Goal: Task Accomplishment & Management: Use online tool/utility

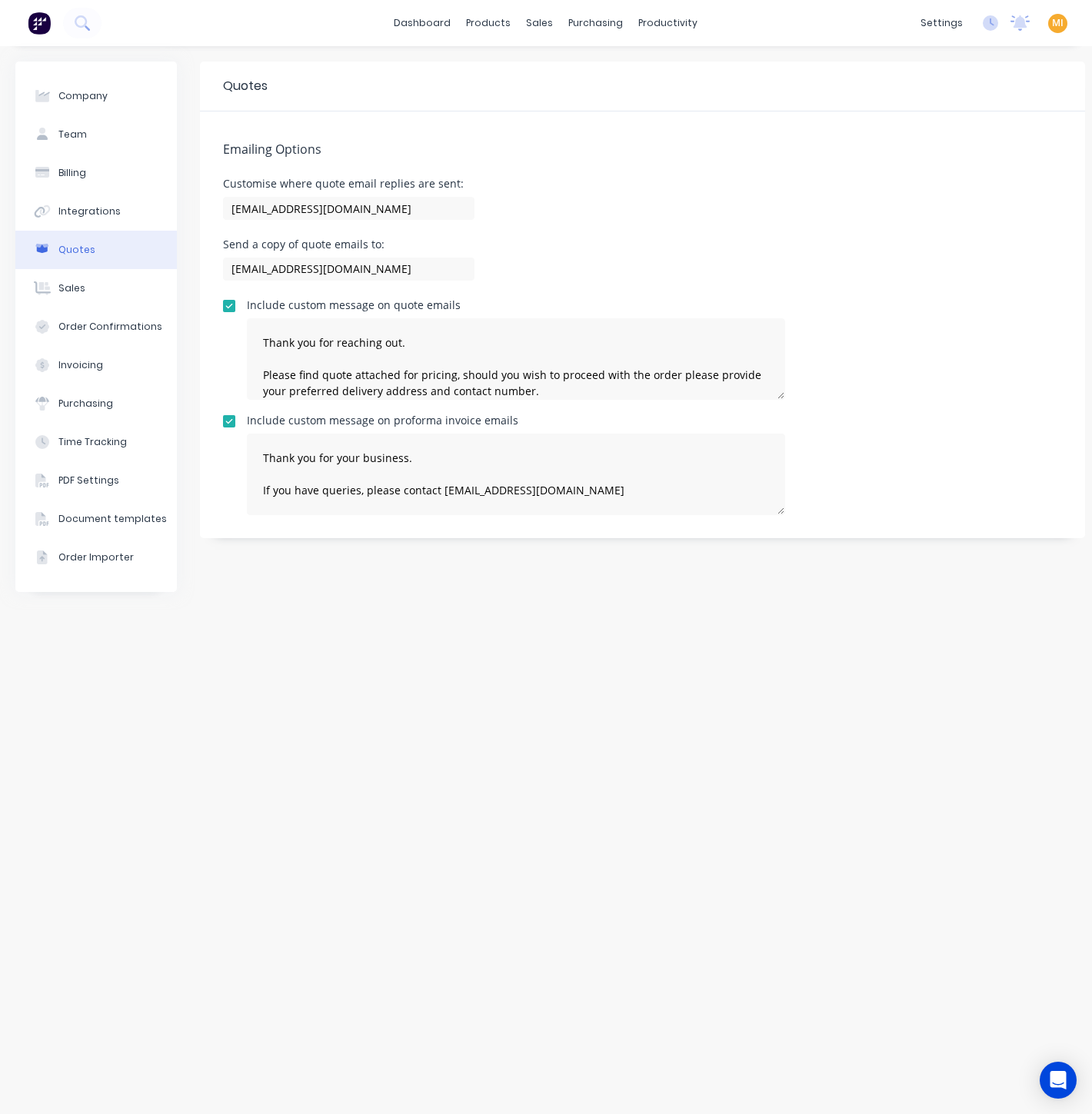
click at [36, 26] on img at bounding box center [39, 23] width 23 height 23
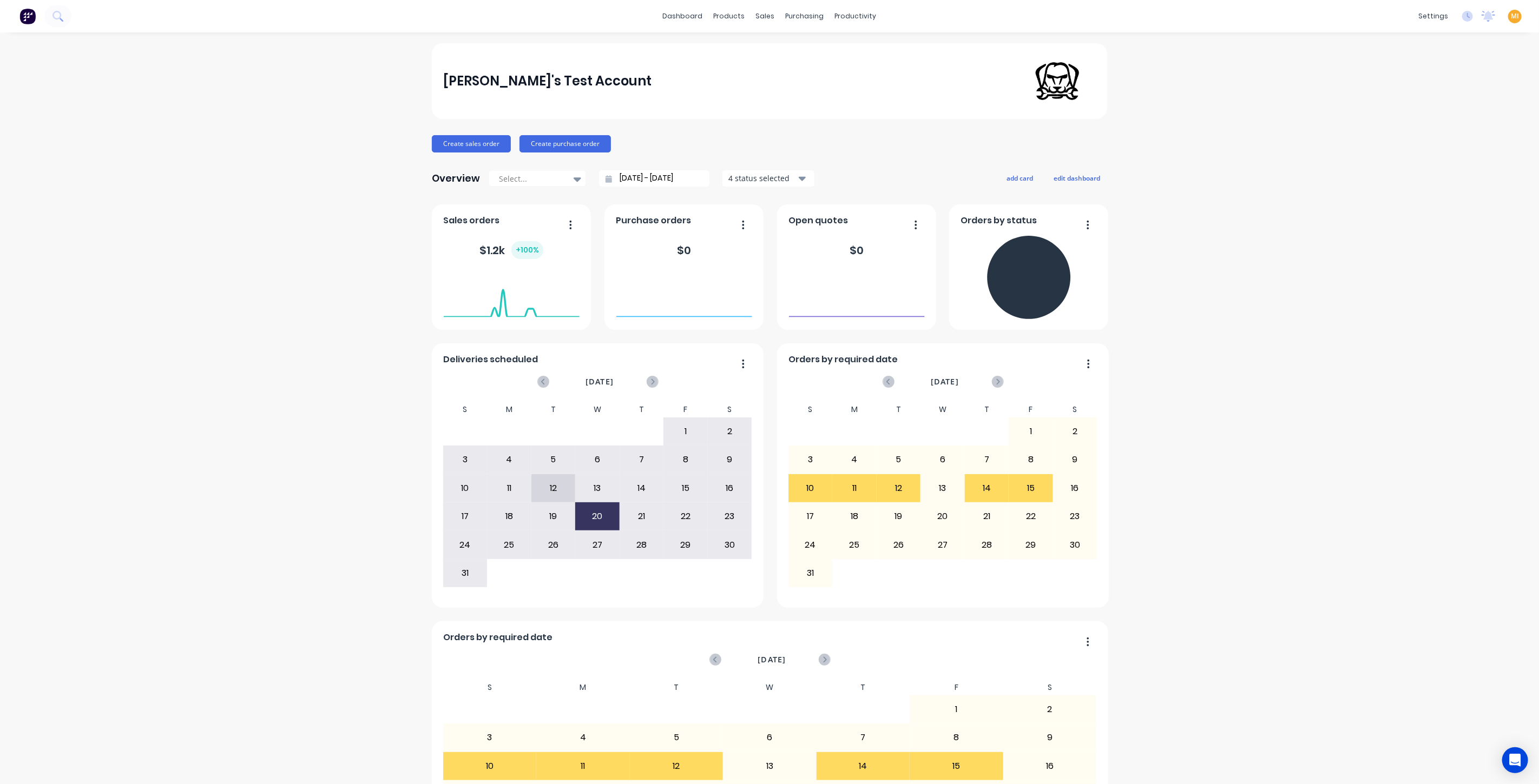
click at [768, 17] on span "MI" at bounding box center [1515, 16] width 8 height 10
click at [768, 132] on button "Sign out" at bounding box center [1447, 135] width 143 height 21
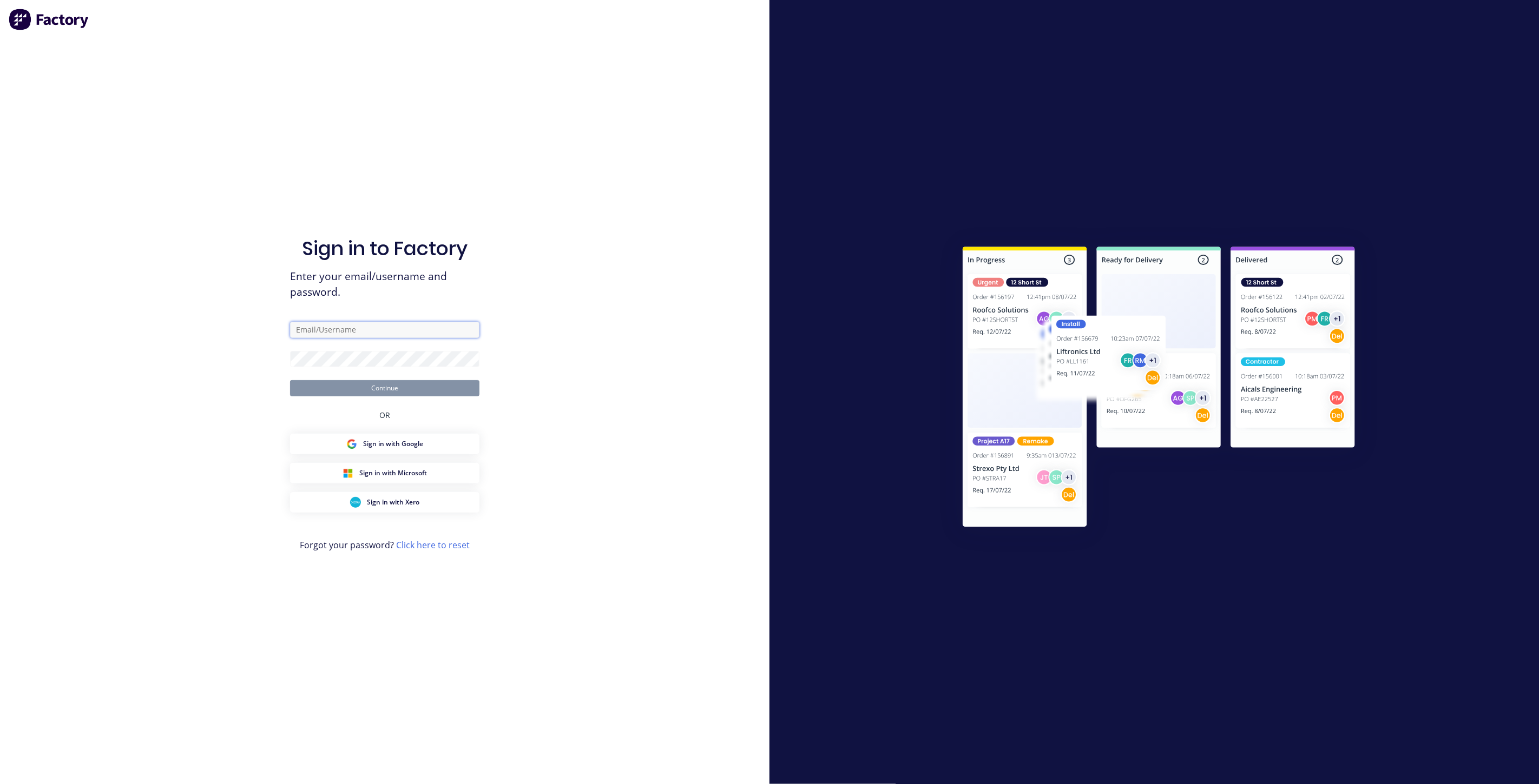
click at [382, 327] on input "text" at bounding box center [384, 330] width 189 height 16
click at [0, 783] on com-1password-button at bounding box center [0, 784] width 0 height 0
type input "[EMAIL_ADDRESS][DOMAIN_NAME]"
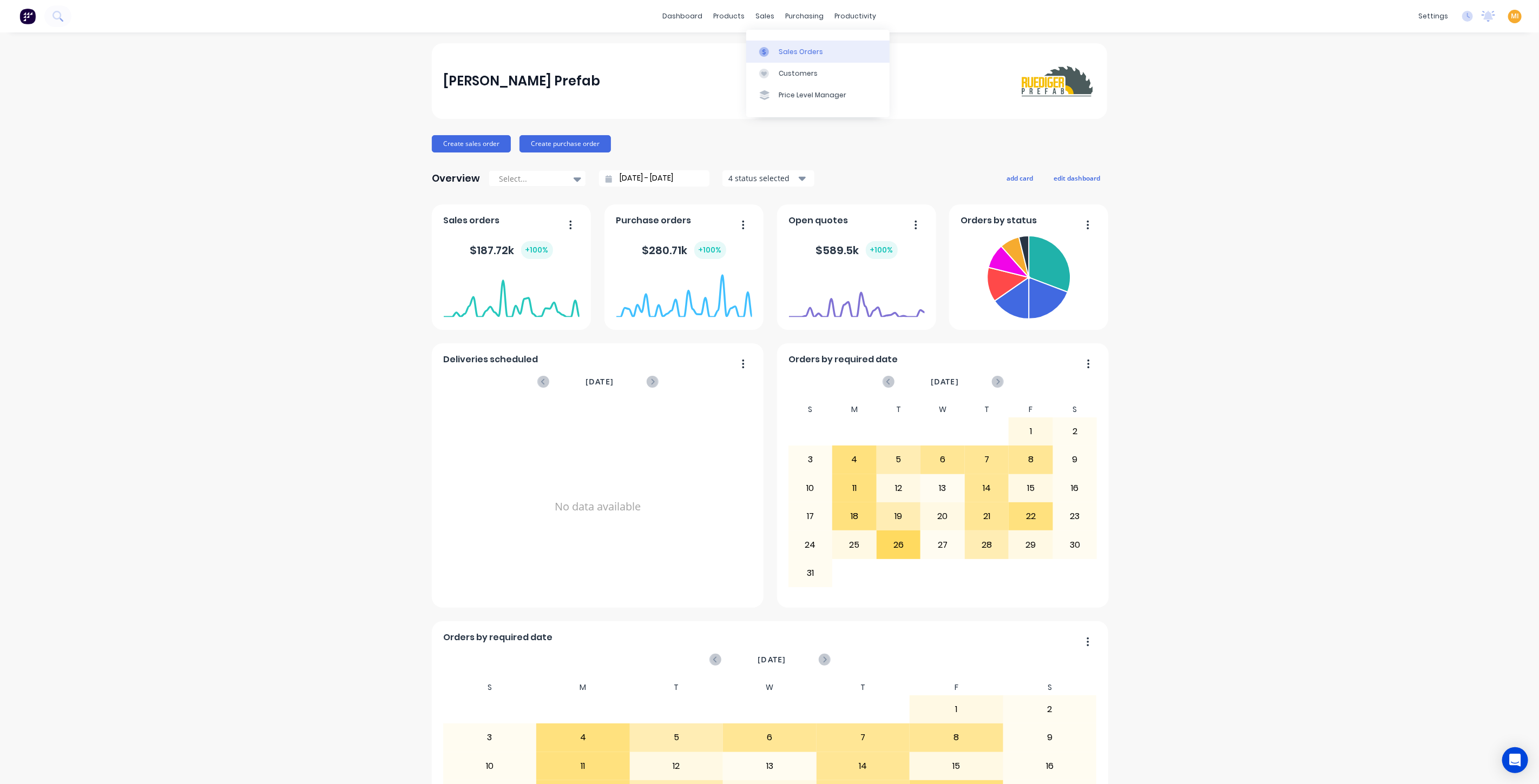
click at [768, 47] on div "Sales Orders" at bounding box center [801, 52] width 44 height 10
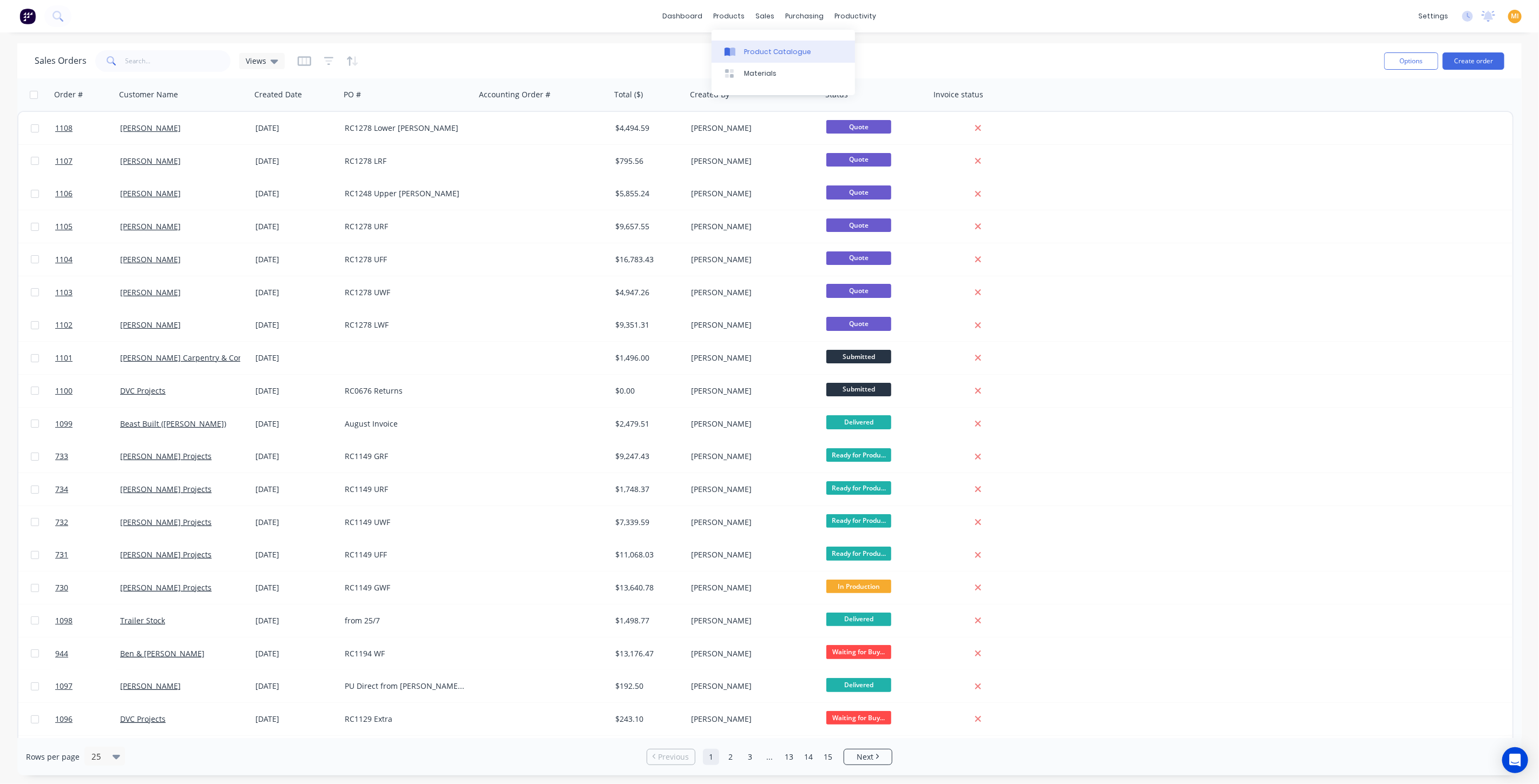
click at [751, 51] on div "Product Catalogue" at bounding box center [777, 52] width 67 height 10
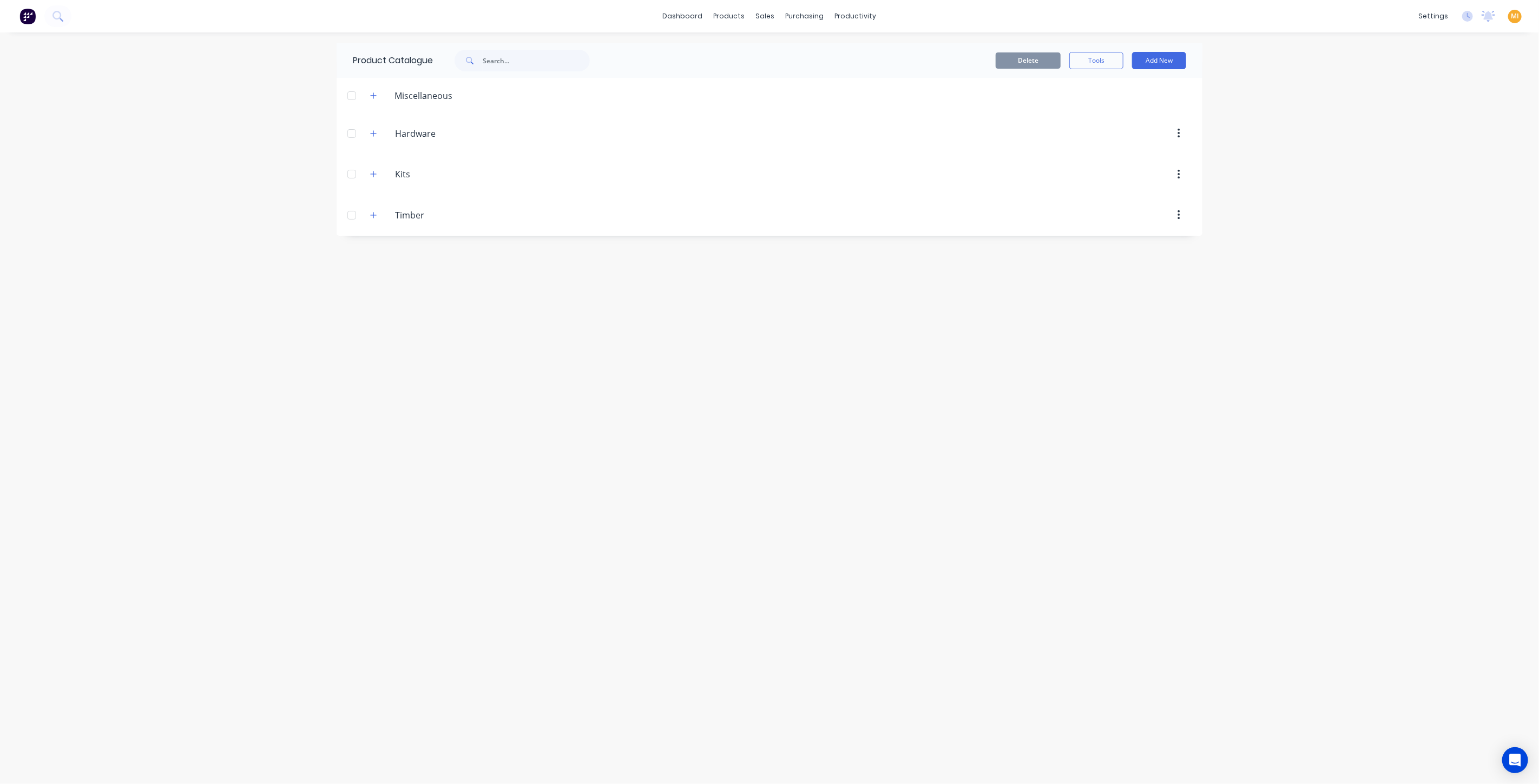
drag, startPoint x: 374, startPoint y: 213, endPoint x: 364, endPoint y: 201, distance: 15.6
click at [373, 213] on icon "button" at bounding box center [373, 215] width 6 height 6
click at [370, 171] on icon "button" at bounding box center [373, 174] width 7 height 8
click at [768, 54] on button "Tools" at bounding box center [1096, 60] width 54 height 17
click at [768, 105] on div "Stocktake" at bounding box center [1072, 110] width 83 height 16
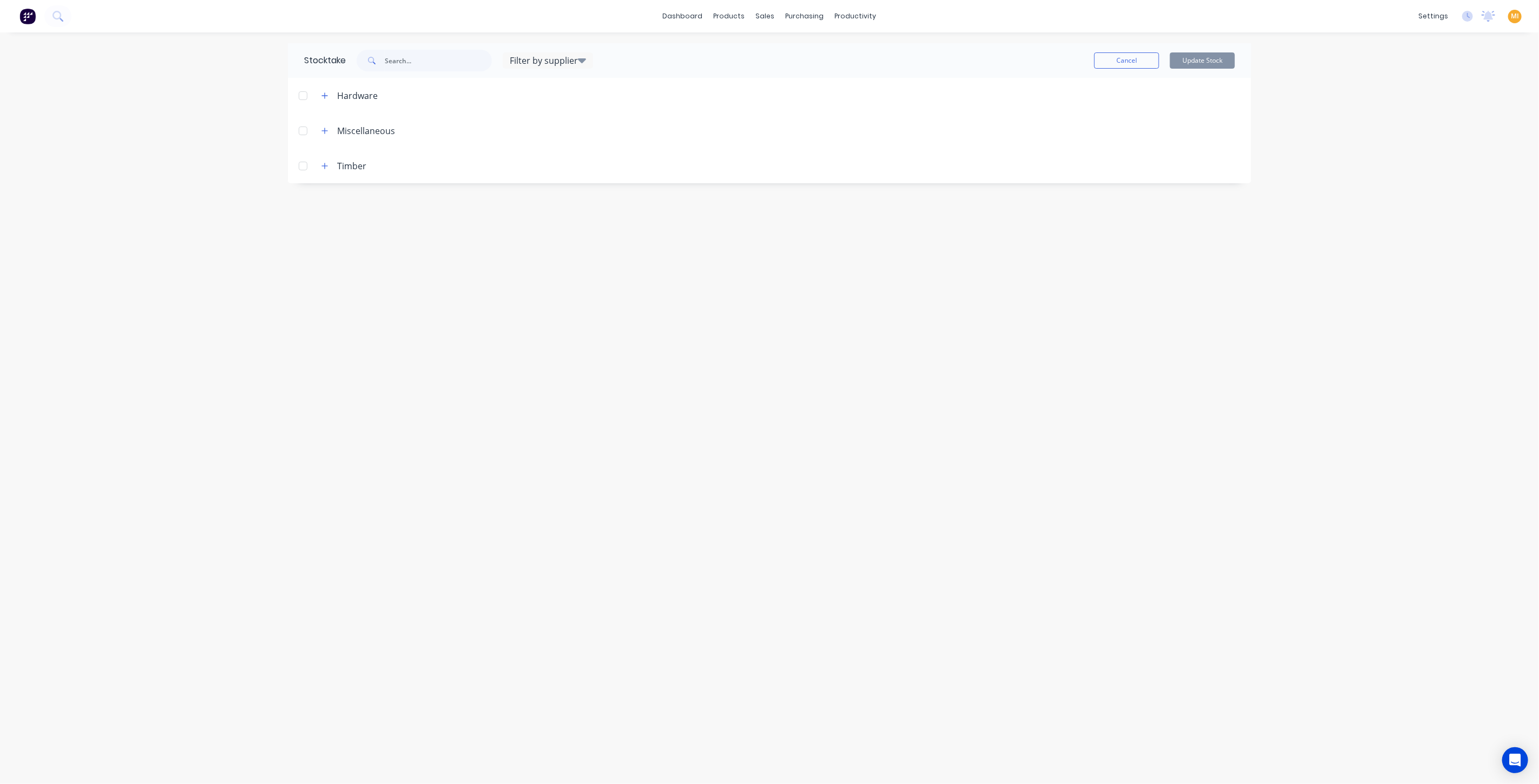
click at [330, 166] on button "button" at bounding box center [325, 165] width 14 height 14
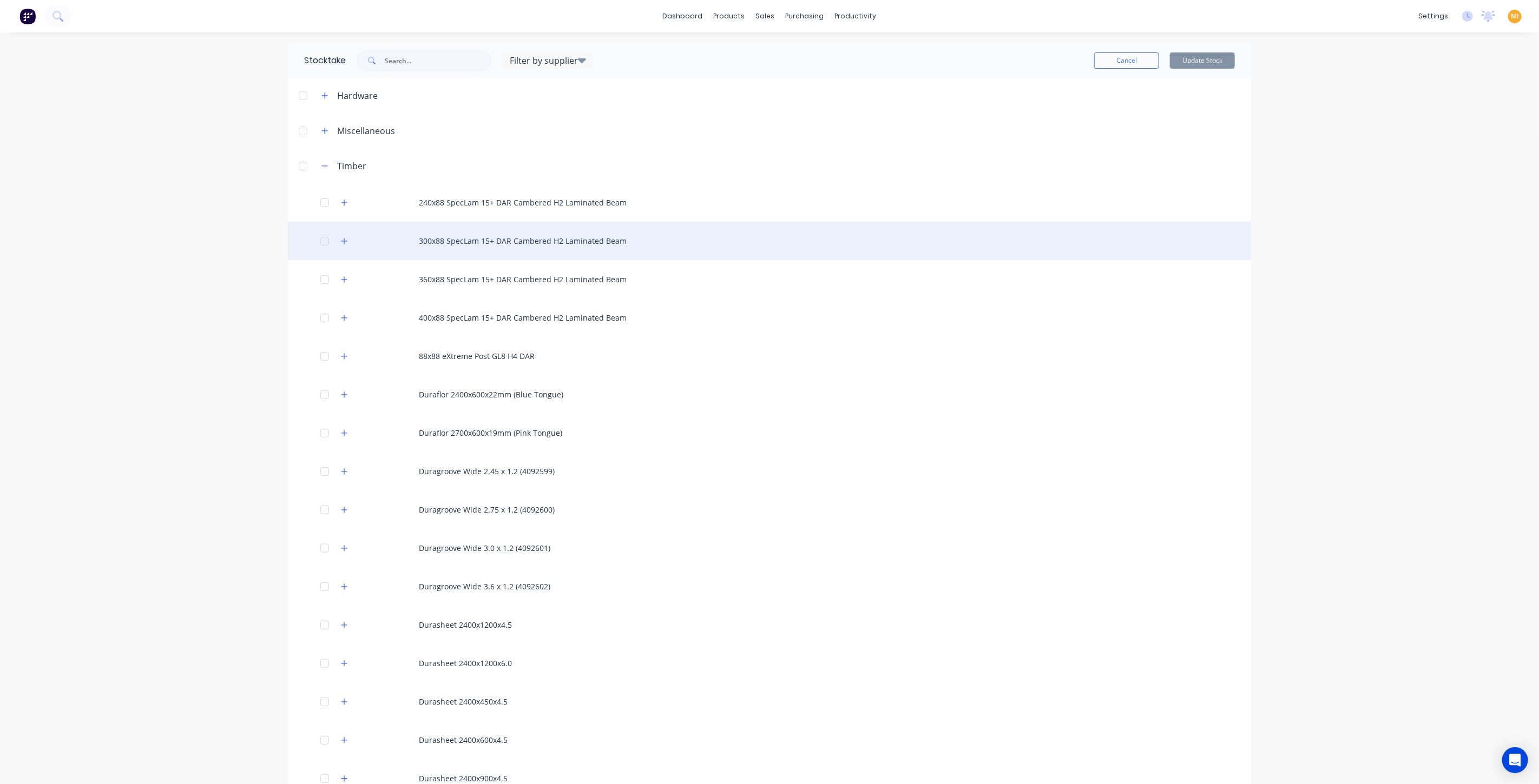
click at [508, 226] on div "300x88 SpecLam 15+ DAR Cambered H2 Laminated Beam" at bounding box center [770, 241] width 963 height 38
click at [338, 236] on button "button" at bounding box center [344, 241] width 14 height 14
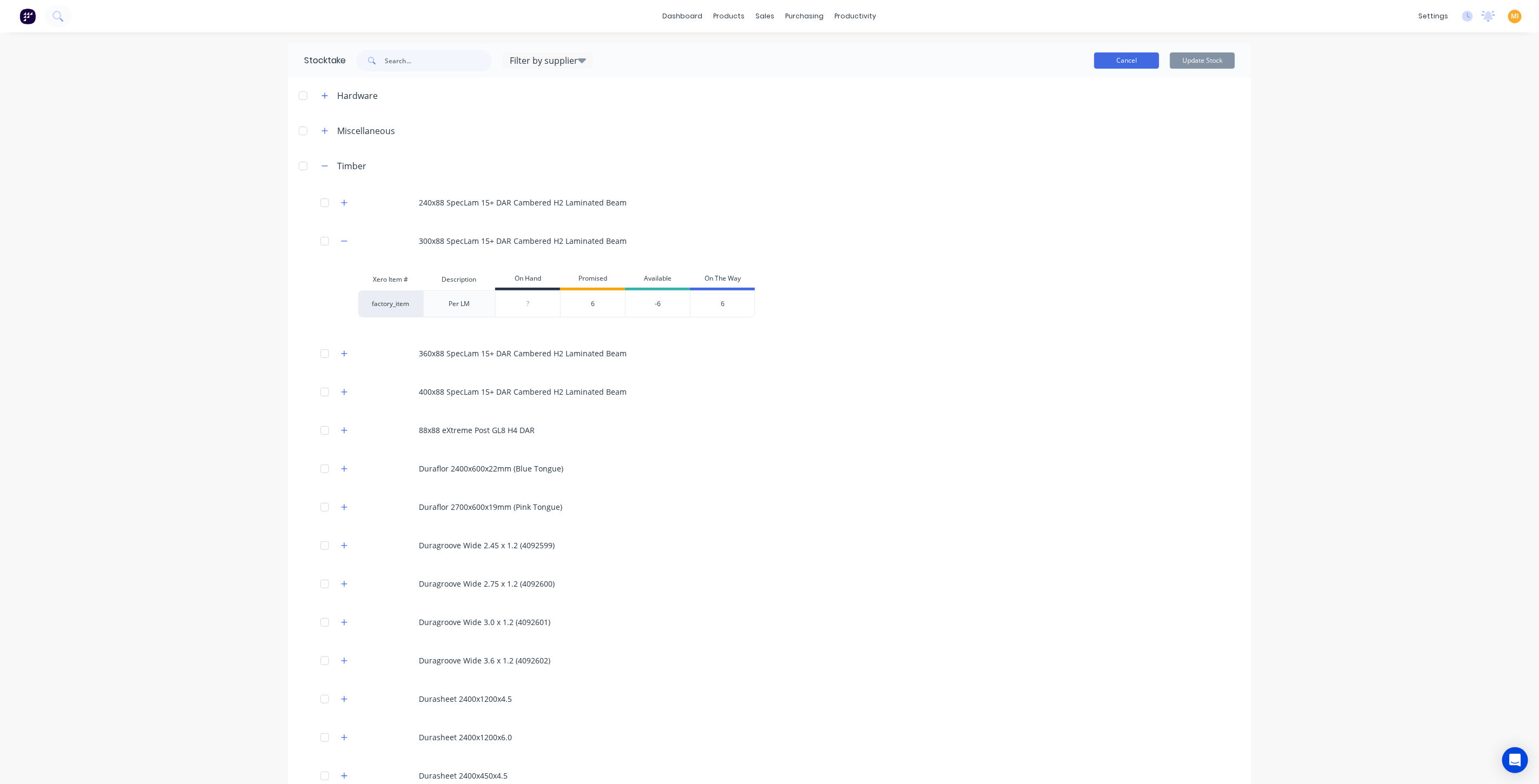
click at [768, 62] on button "Cancel" at bounding box center [1126, 60] width 65 height 16
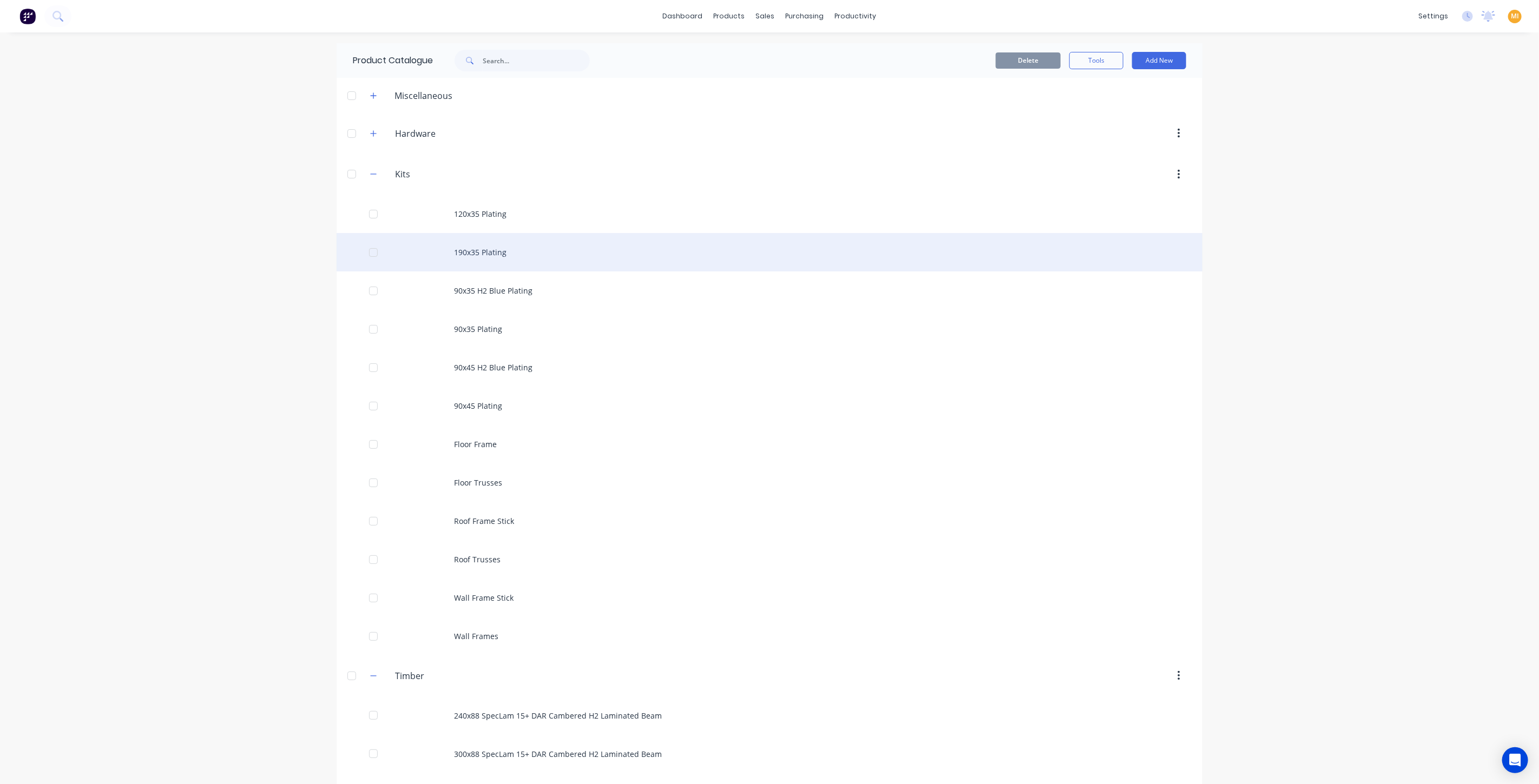
click at [431, 236] on div "190x35 Plating" at bounding box center [769, 252] width 866 height 38
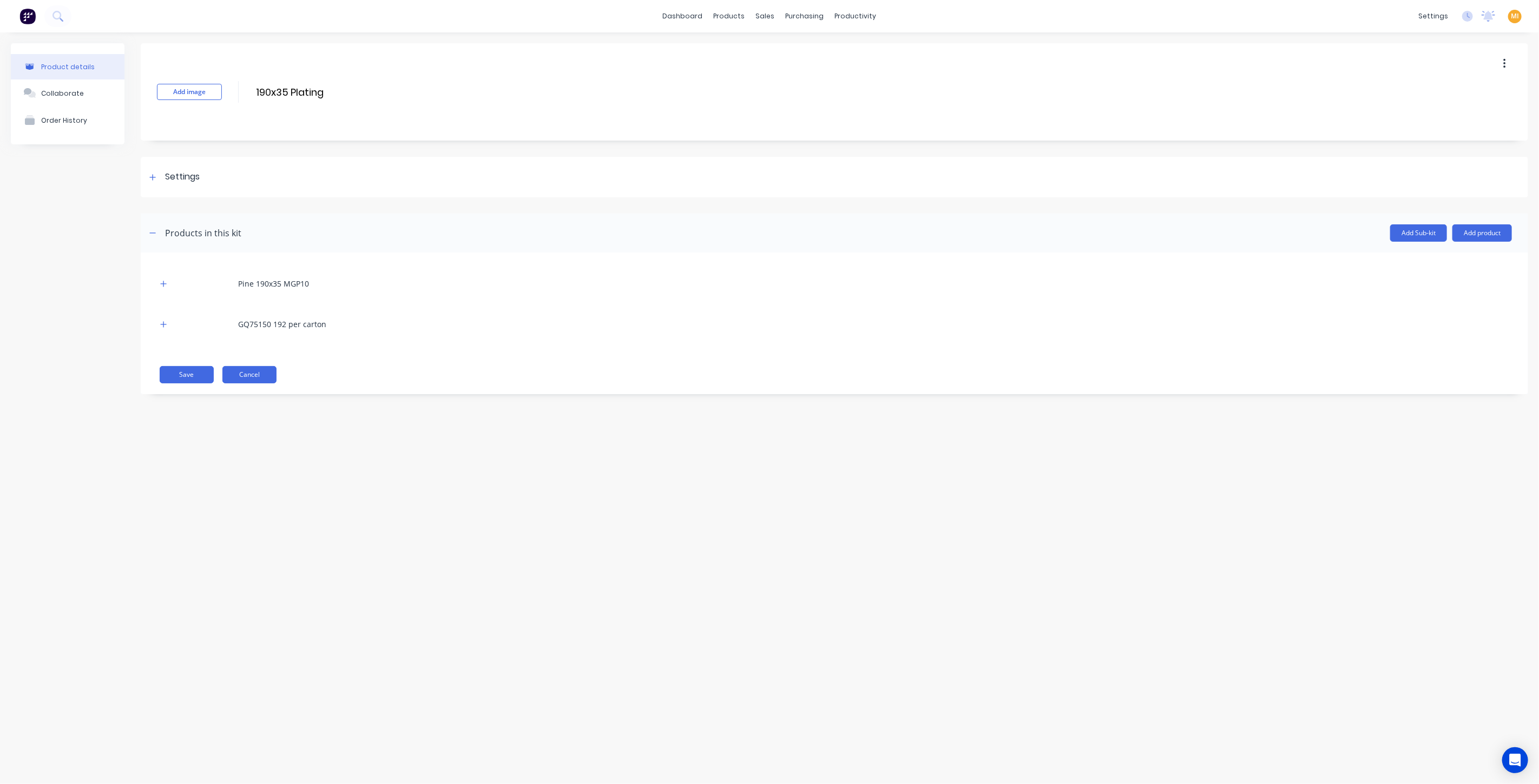
click at [252, 377] on button "Cancel" at bounding box center [249, 374] width 54 height 17
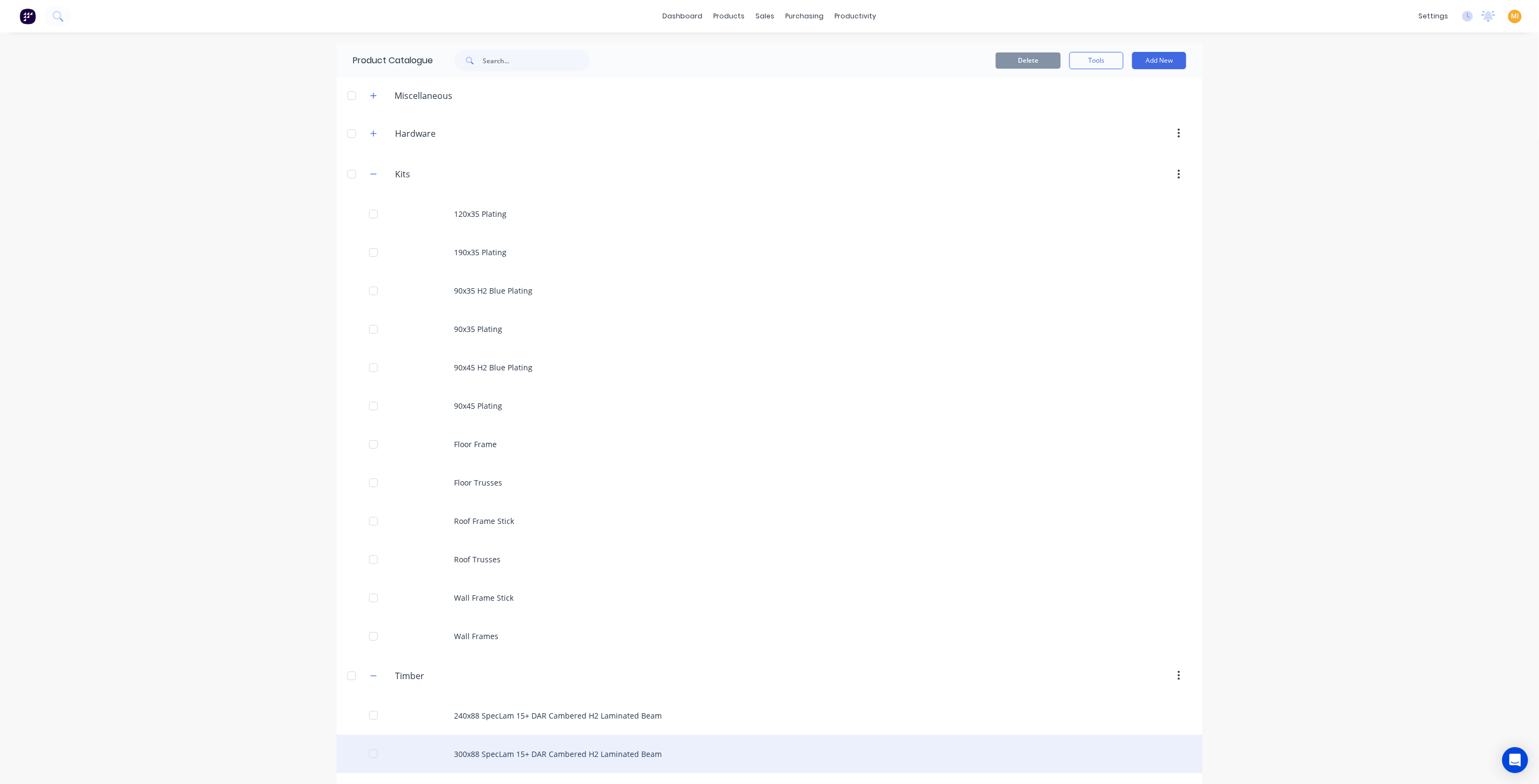
scroll to position [180, 0]
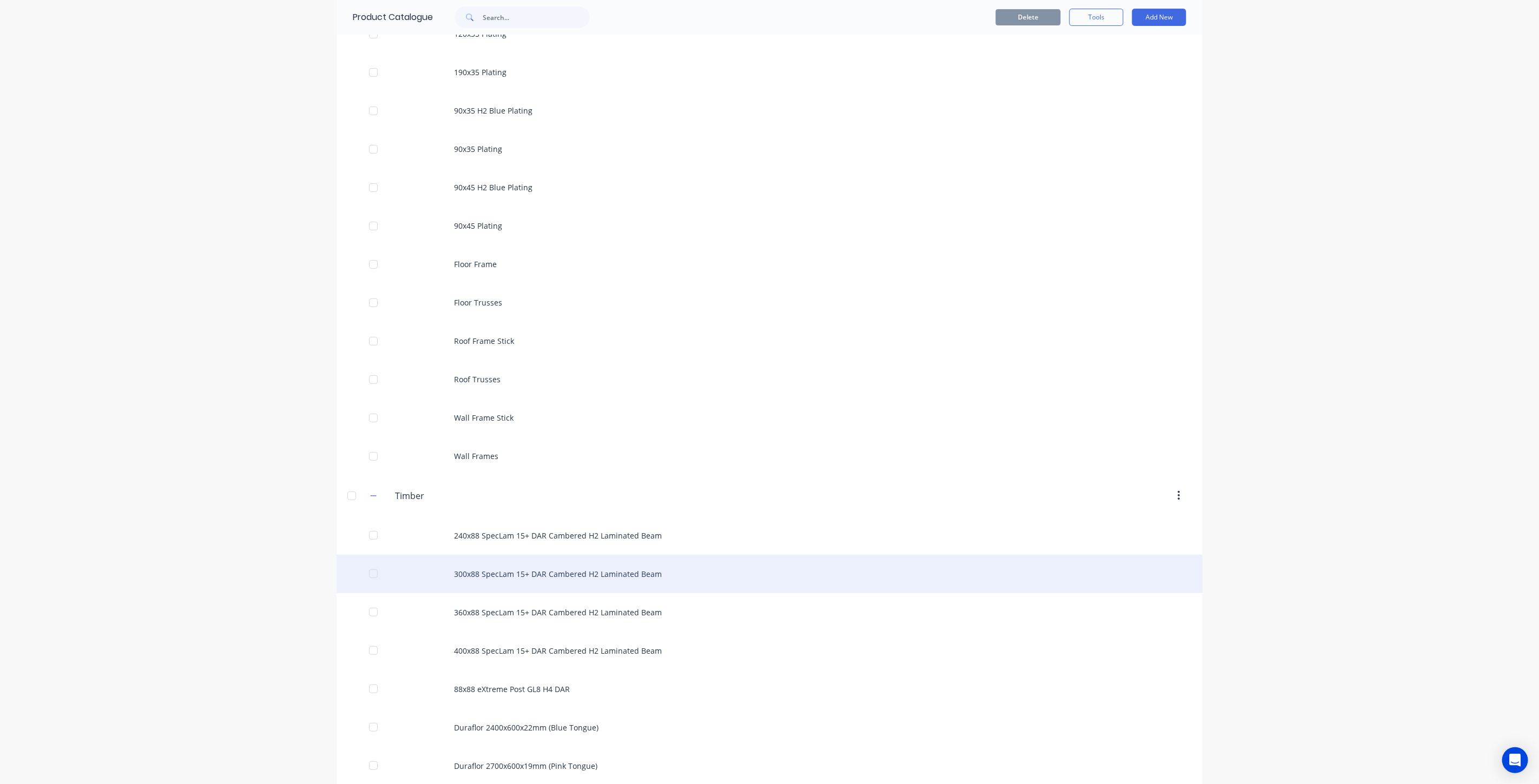
click at [459, 577] on div "300x88 SpecLam 15+ DAR Cambered H2 Laminated Beam" at bounding box center [769, 574] width 866 height 38
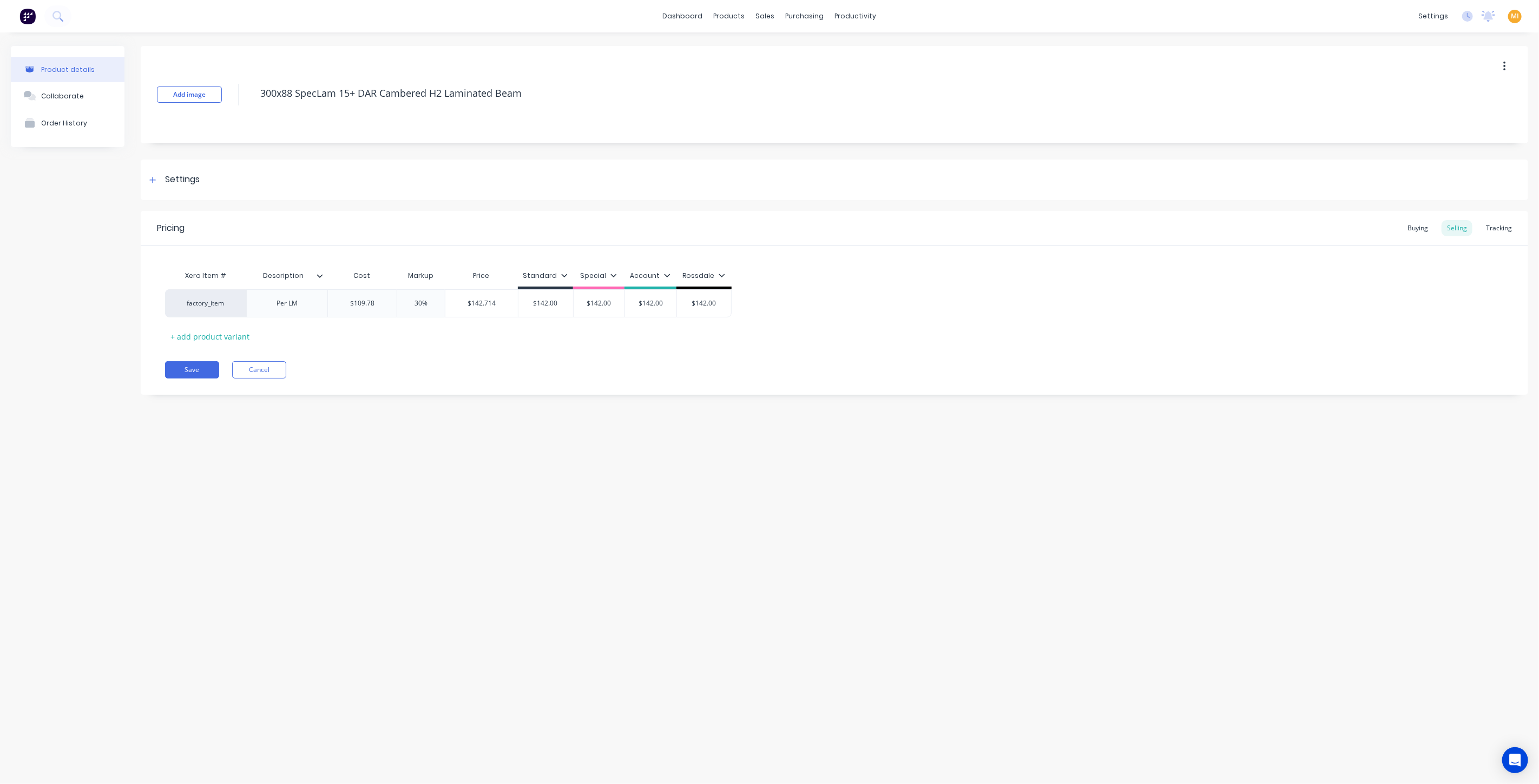
type textarea "x"
click at [768, 232] on div "Tracking" at bounding box center [1499, 228] width 37 height 16
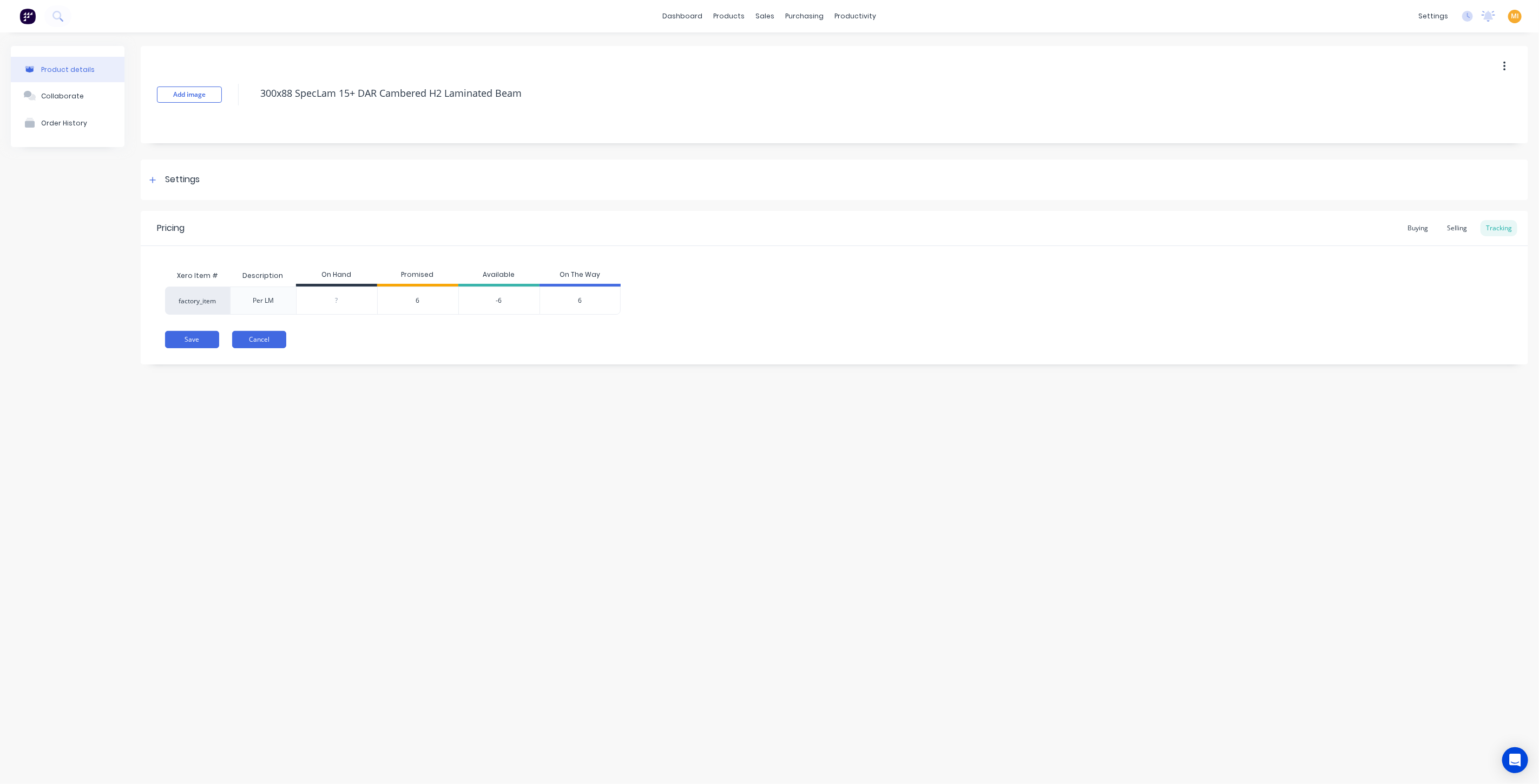
click at [270, 336] on button "Cancel" at bounding box center [259, 339] width 54 height 17
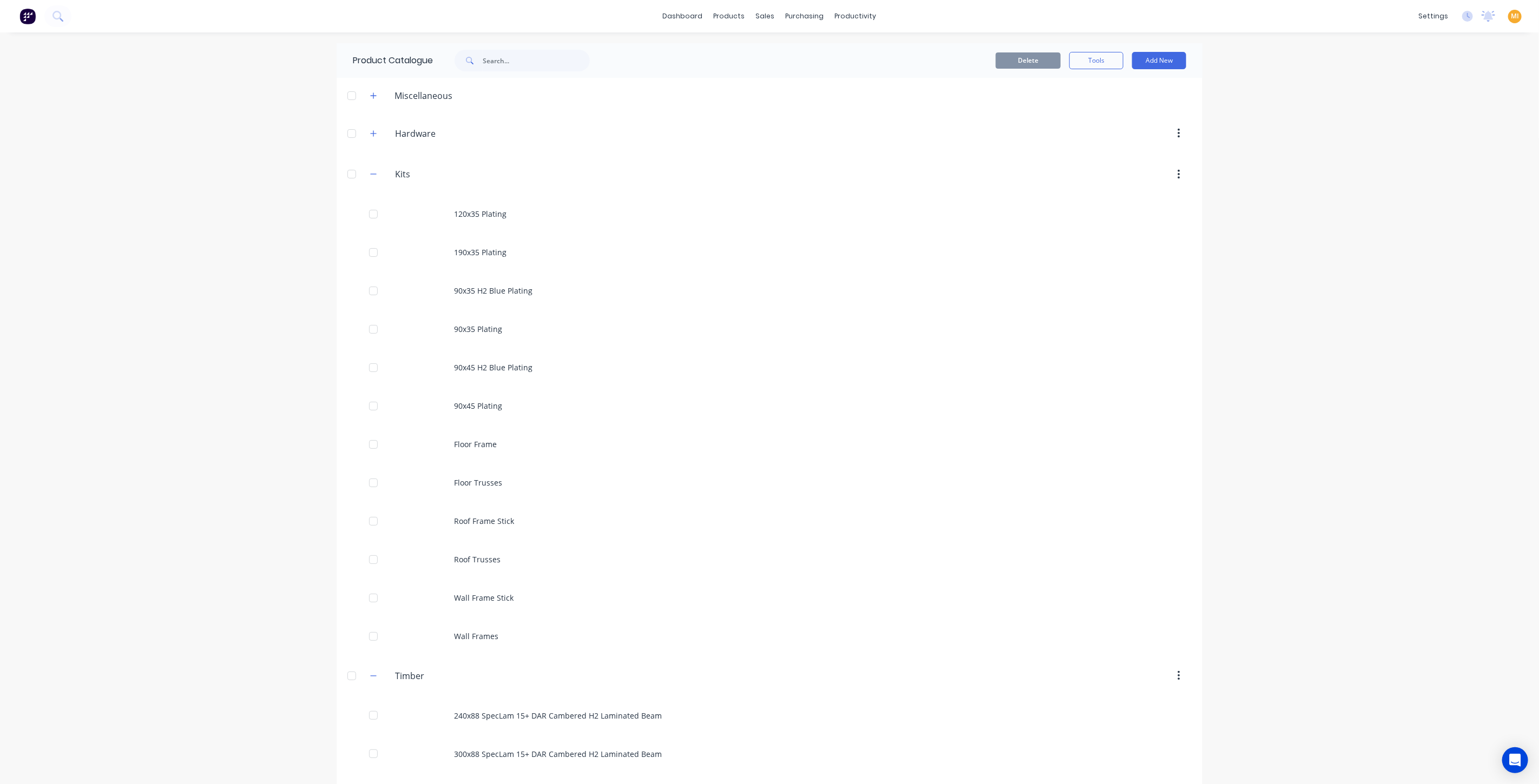
click at [26, 18] on img at bounding box center [27, 16] width 16 height 16
